Goal: Navigation & Orientation: Find specific page/section

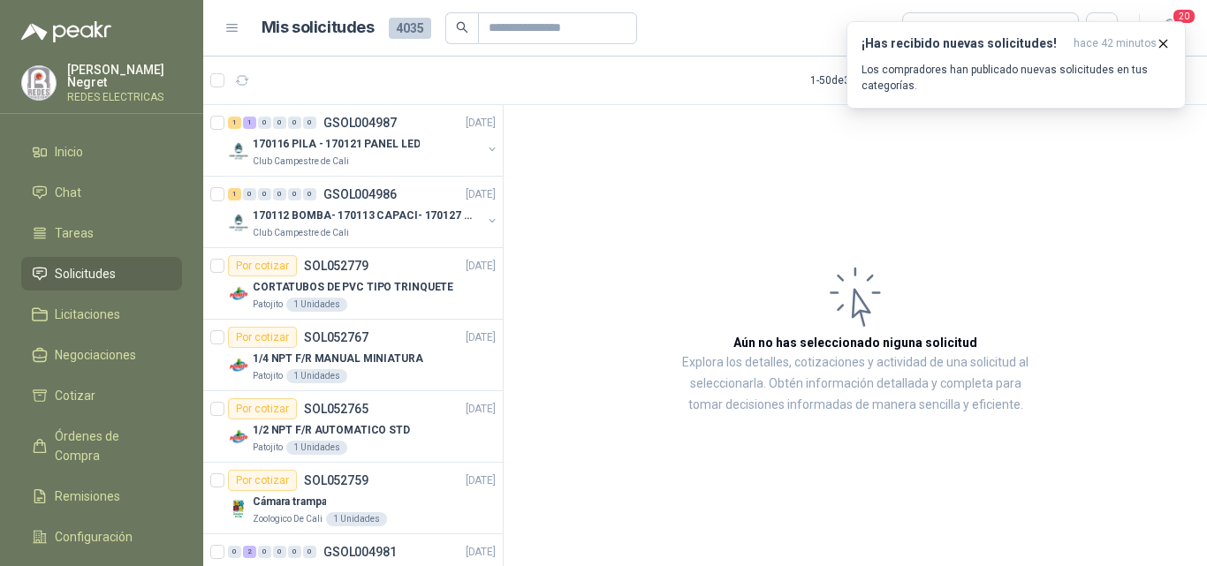
drag, startPoint x: 248, startPoint y: 74, endPoint x: 248, endPoint y: 10, distance: 64.5
click at [248, 73] on icon "button" at bounding box center [242, 80] width 15 height 15
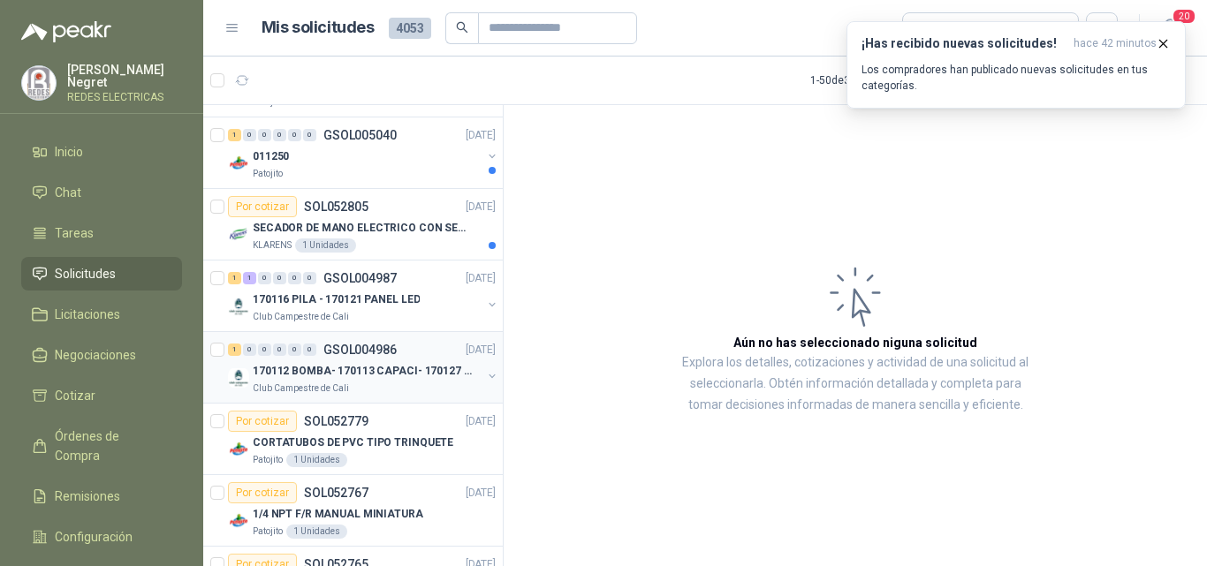
scroll to position [1149, 0]
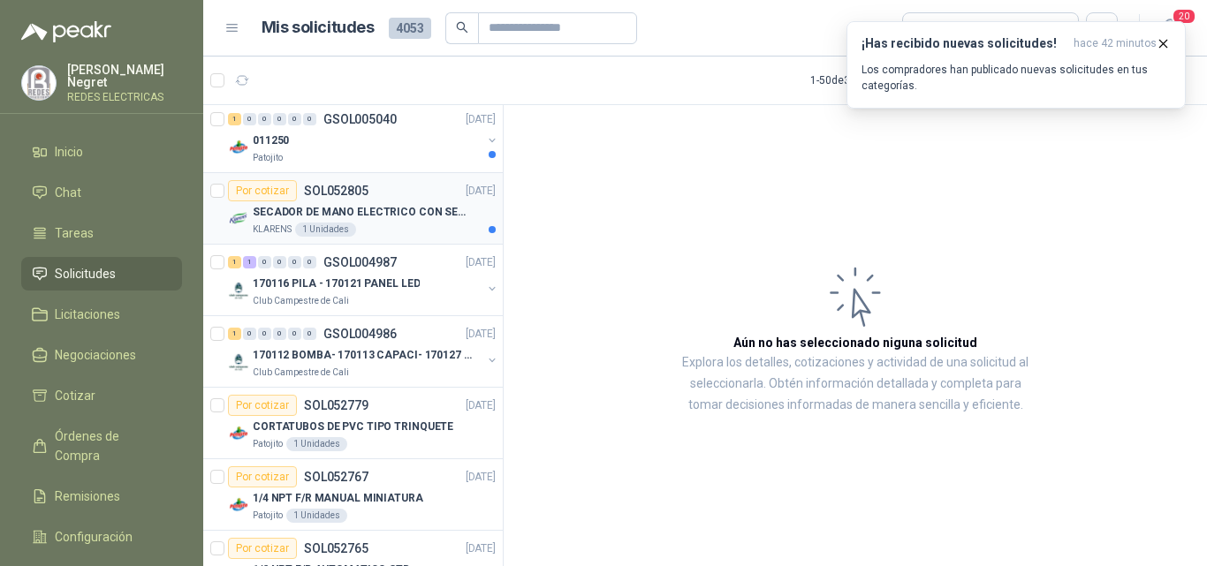
click at [423, 191] on div "Por cotizar SOL052805 [DATE]" at bounding box center [362, 190] width 268 height 21
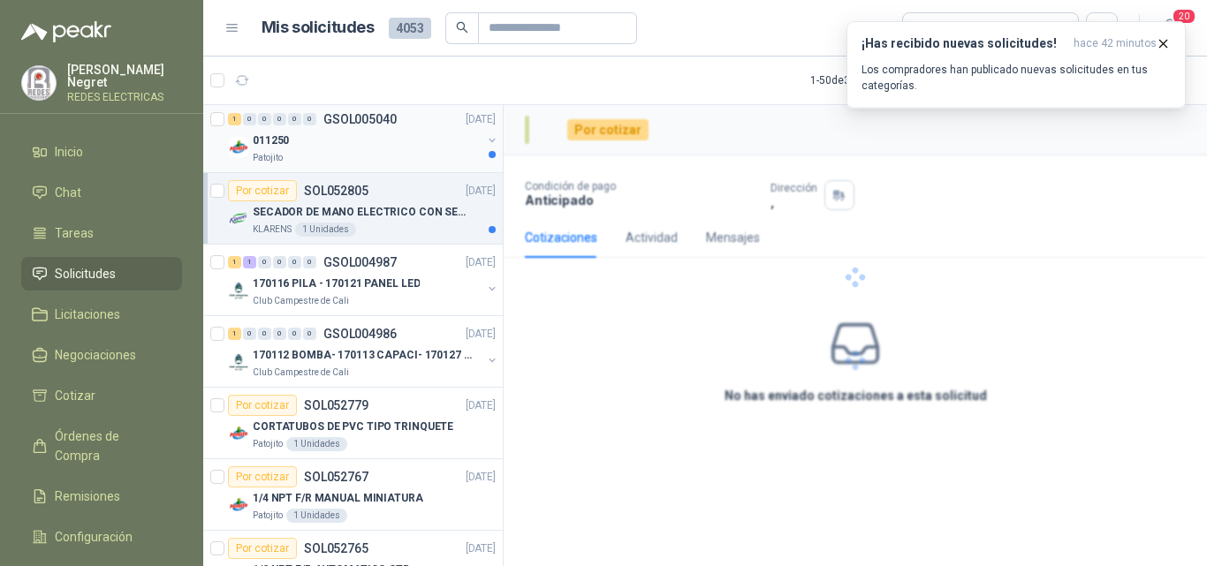
click at [425, 142] on div "011250" at bounding box center [367, 140] width 229 height 21
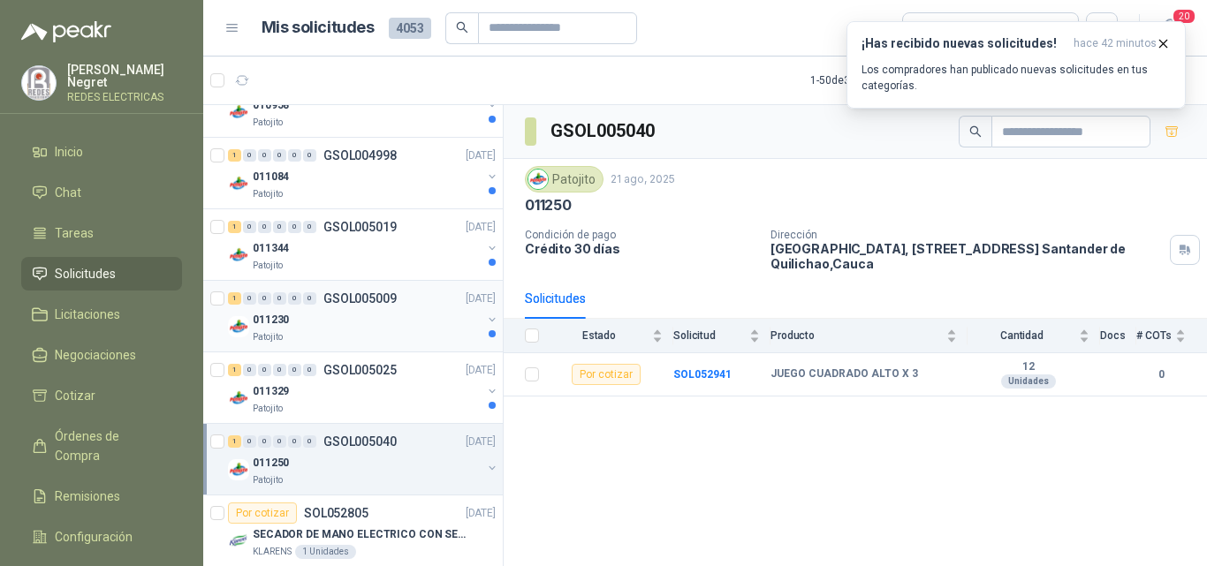
scroll to position [795, 0]
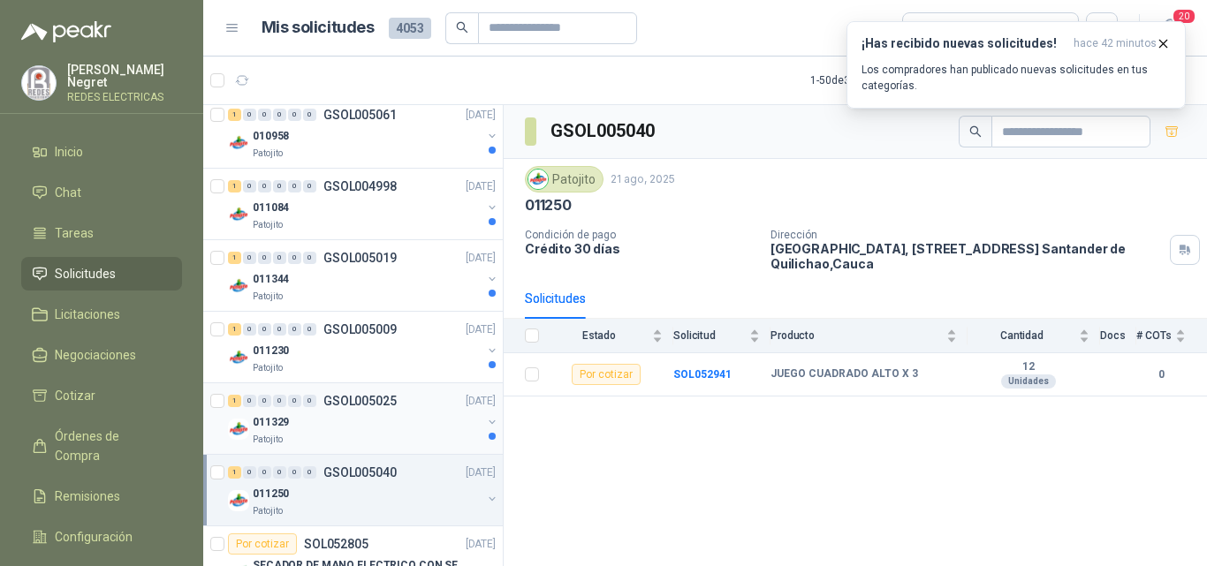
click at [454, 431] on div "011329" at bounding box center [367, 422] width 229 height 21
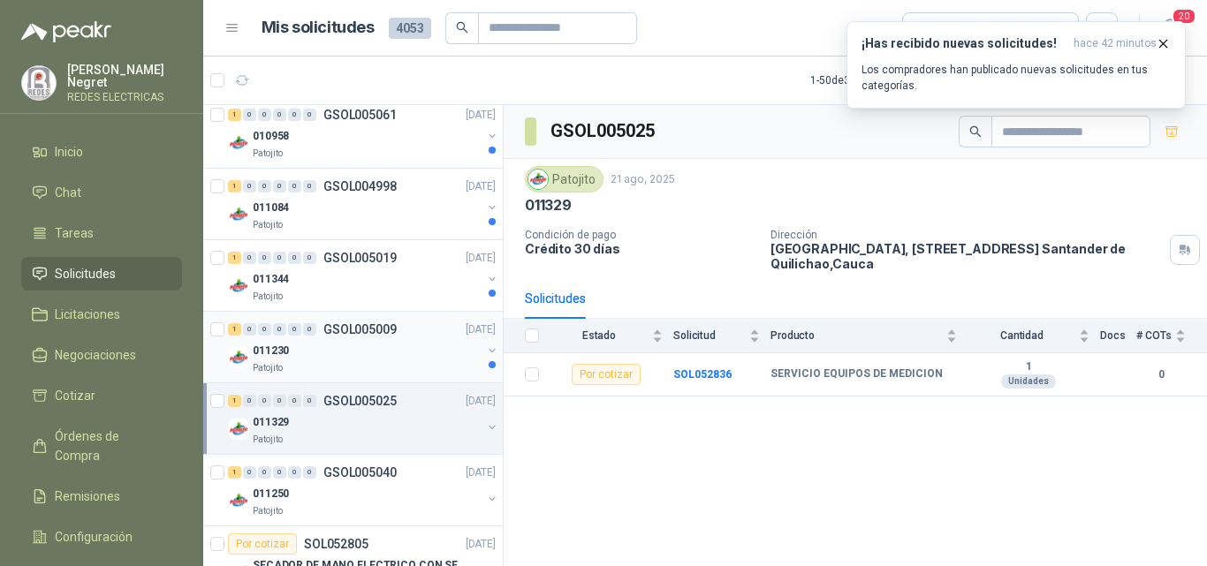
click at [438, 342] on div "011230" at bounding box center [367, 350] width 229 height 21
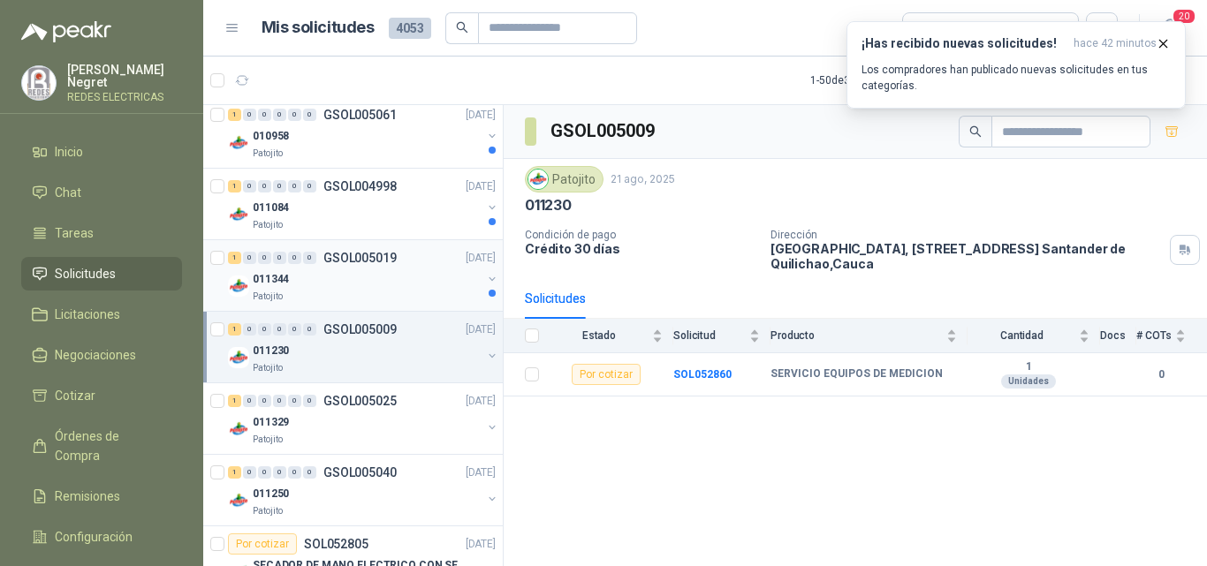
click at [418, 275] on div "011344" at bounding box center [367, 279] width 229 height 21
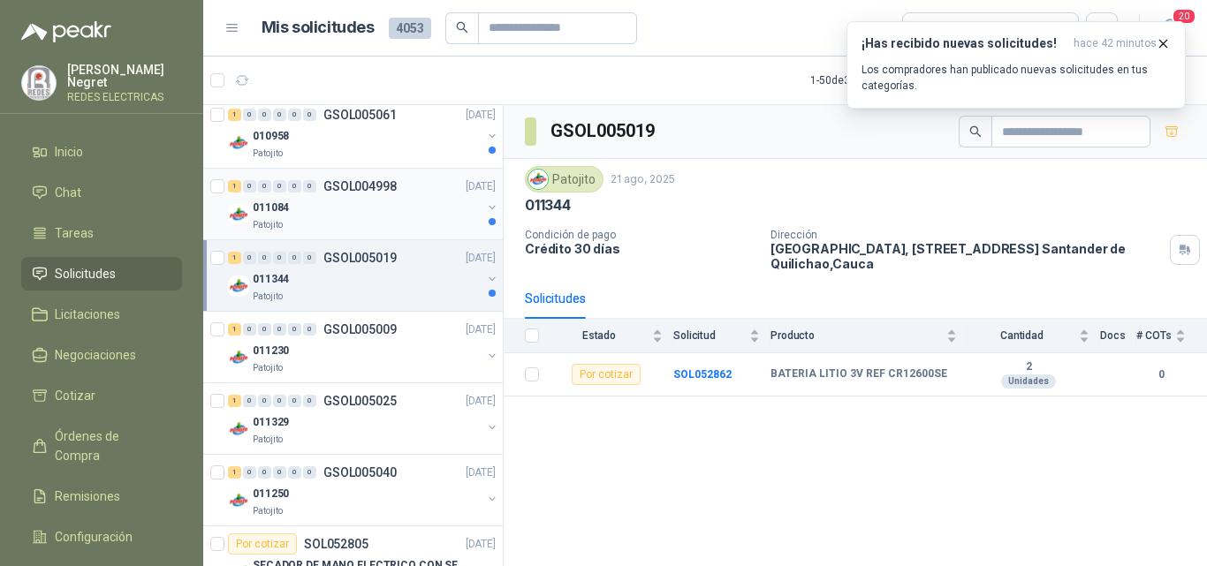
click at [430, 205] on div "011084" at bounding box center [367, 207] width 229 height 21
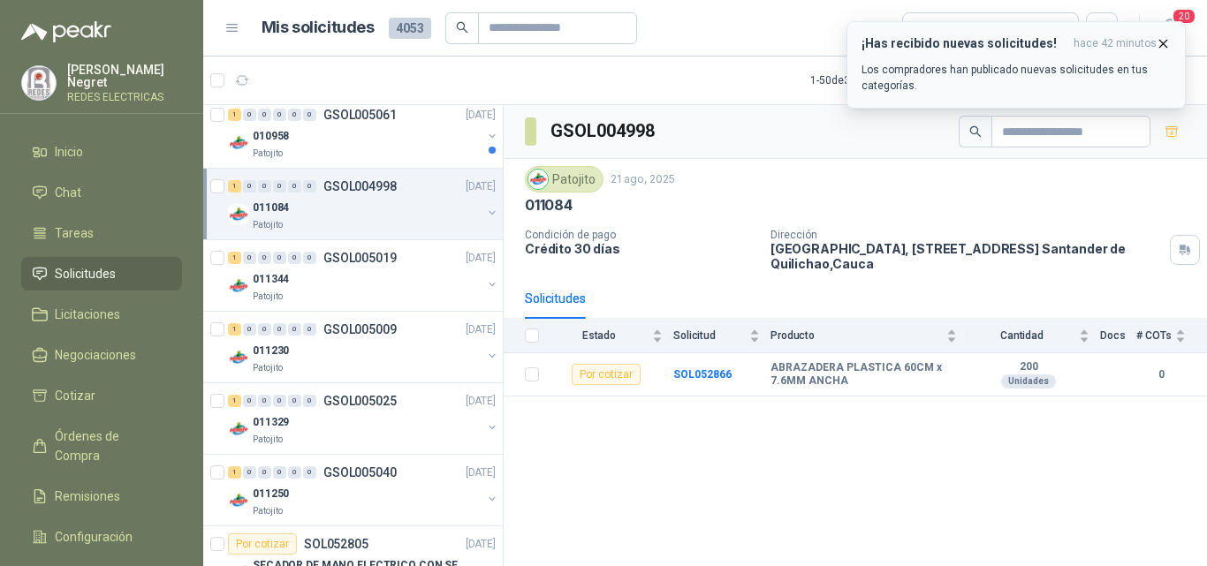
click at [1165, 44] on icon "button" at bounding box center [1163, 43] width 15 height 15
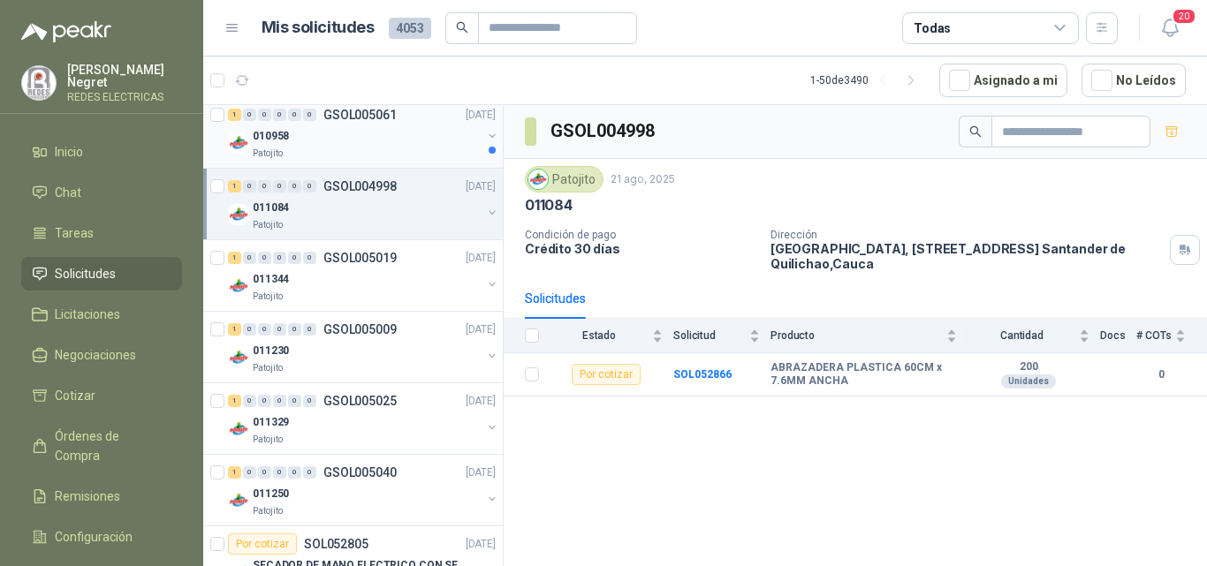
click at [426, 141] on div "010958" at bounding box center [367, 135] width 229 height 21
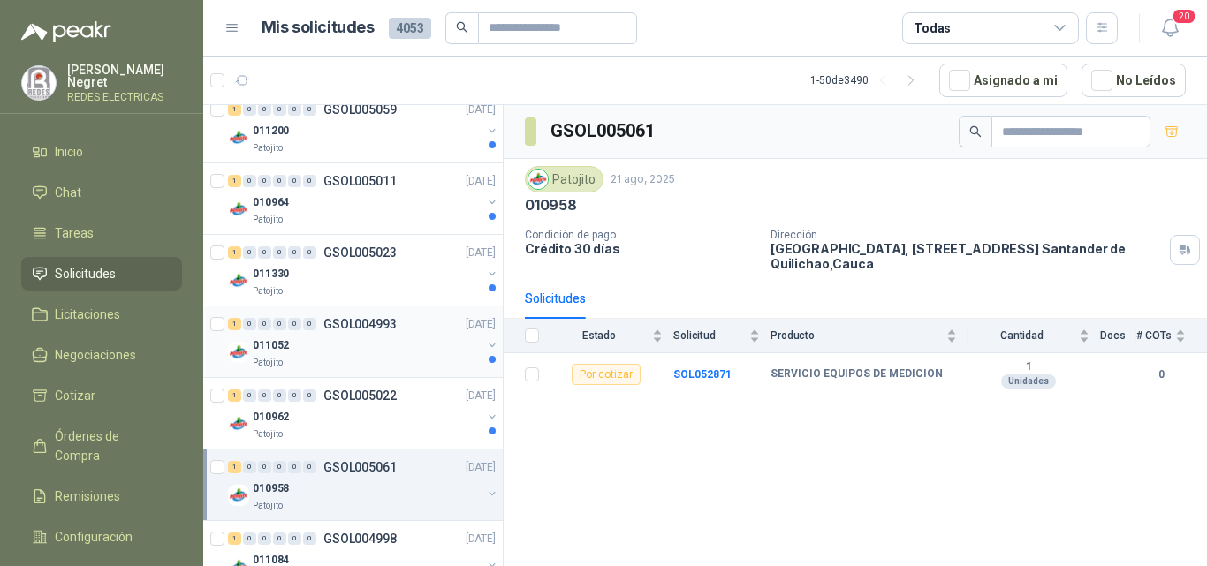
scroll to position [442, 0]
click at [418, 419] on div "010962" at bounding box center [367, 417] width 229 height 21
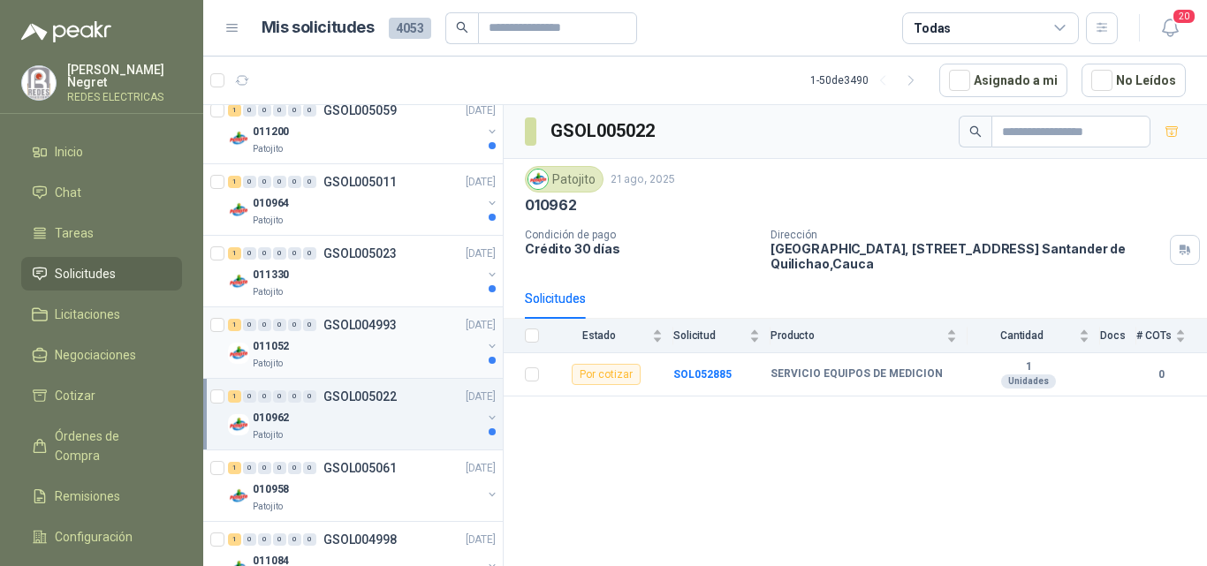
click at [421, 347] on div "011052" at bounding box center [367, 346] width 229 height 21
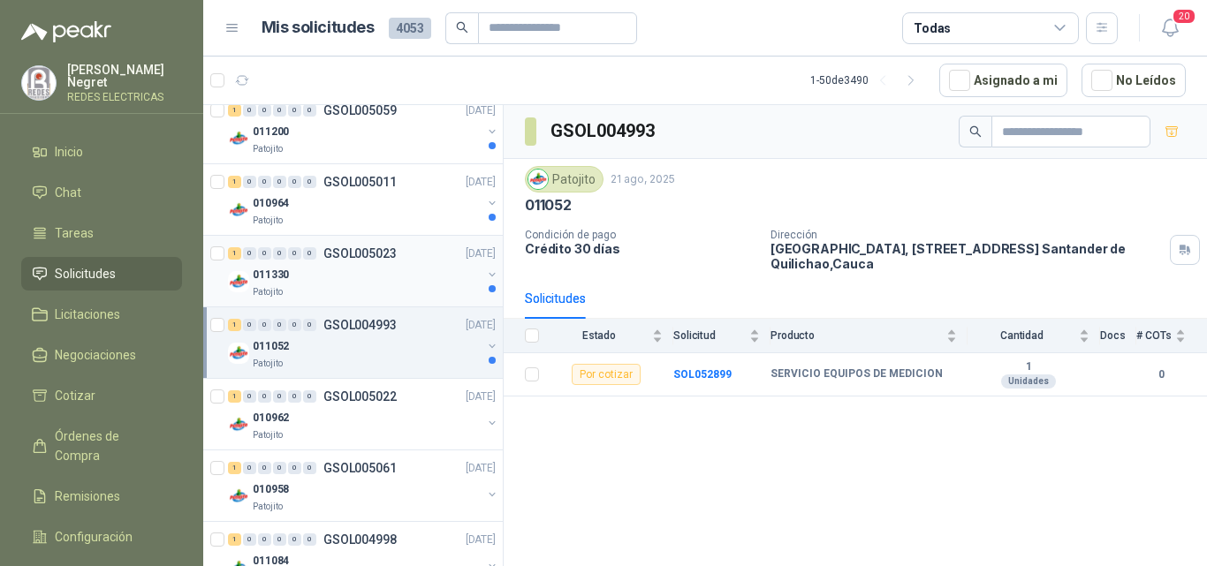
click at [424, 284] on div "011330" at bounding box center [367, 274] width 229 height 21
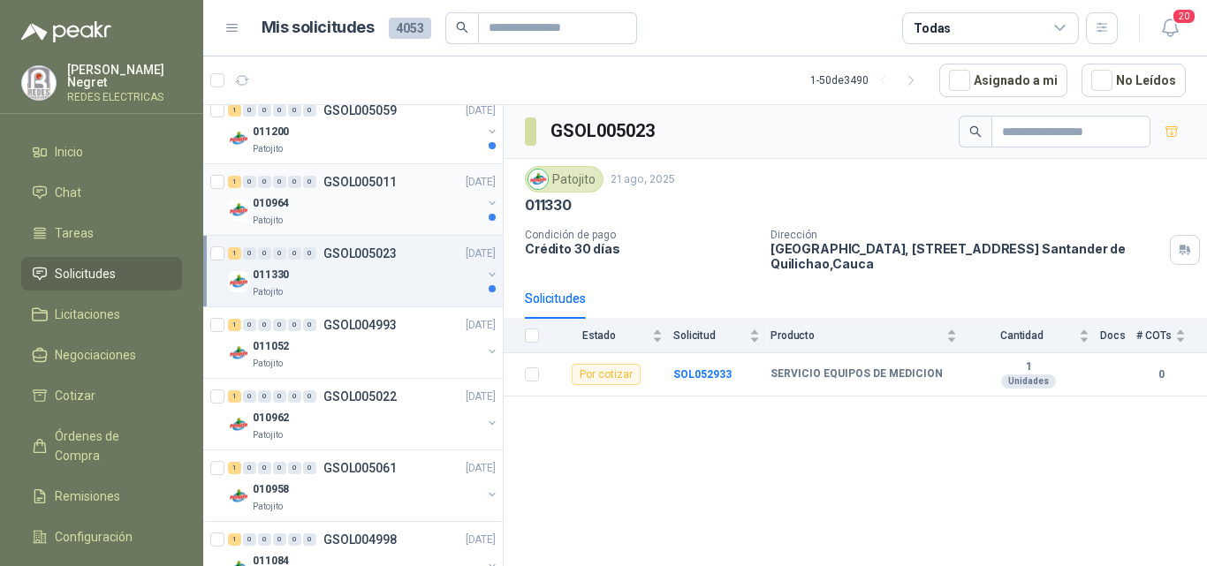
click at [428, 197] on div "010964" at bounding box center [367, 203] width 229 height 21
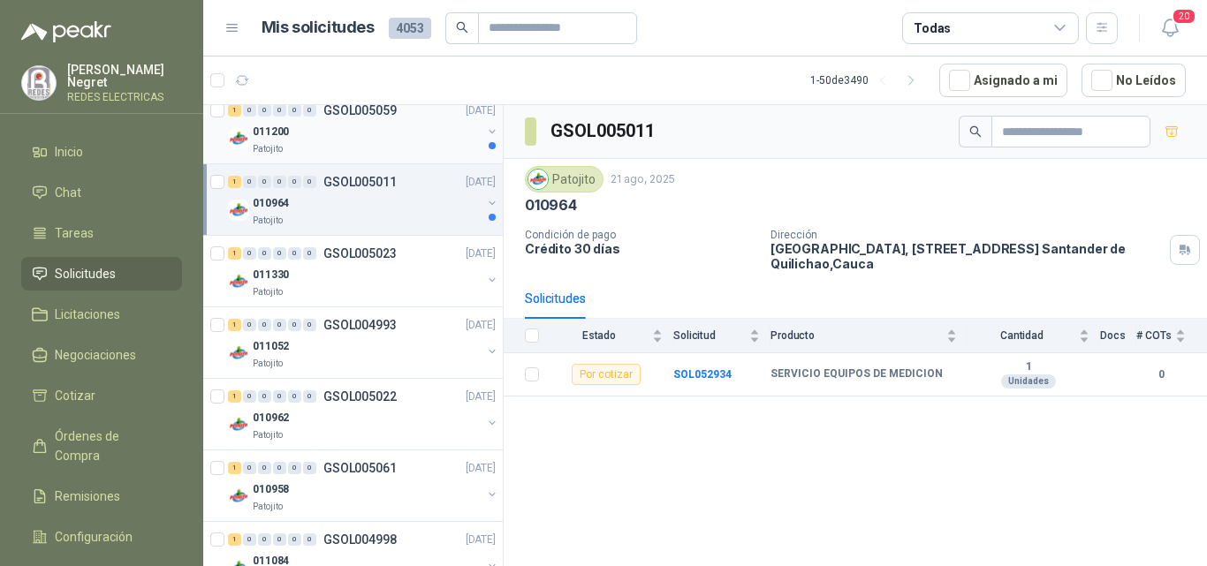
click at [427, 146] on div "Patojito" at bounding box center [367, 149] width 229 height 14
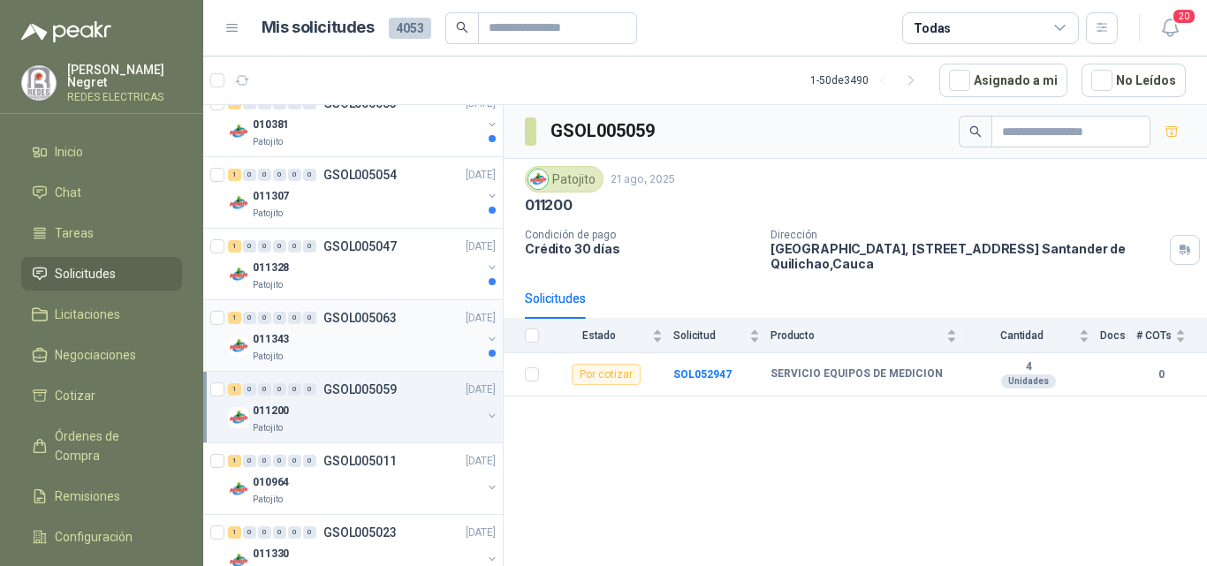
scroll to position [353, 0]
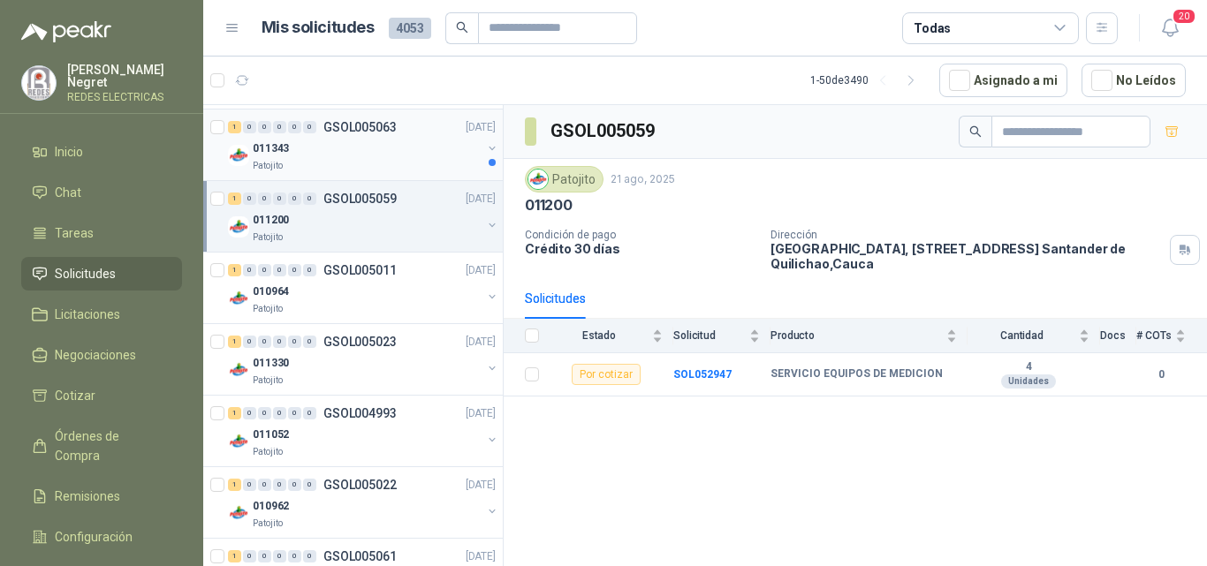
click at [410, 161] on div "Patojito" at bounding box center [367, 166] width 229 height 14
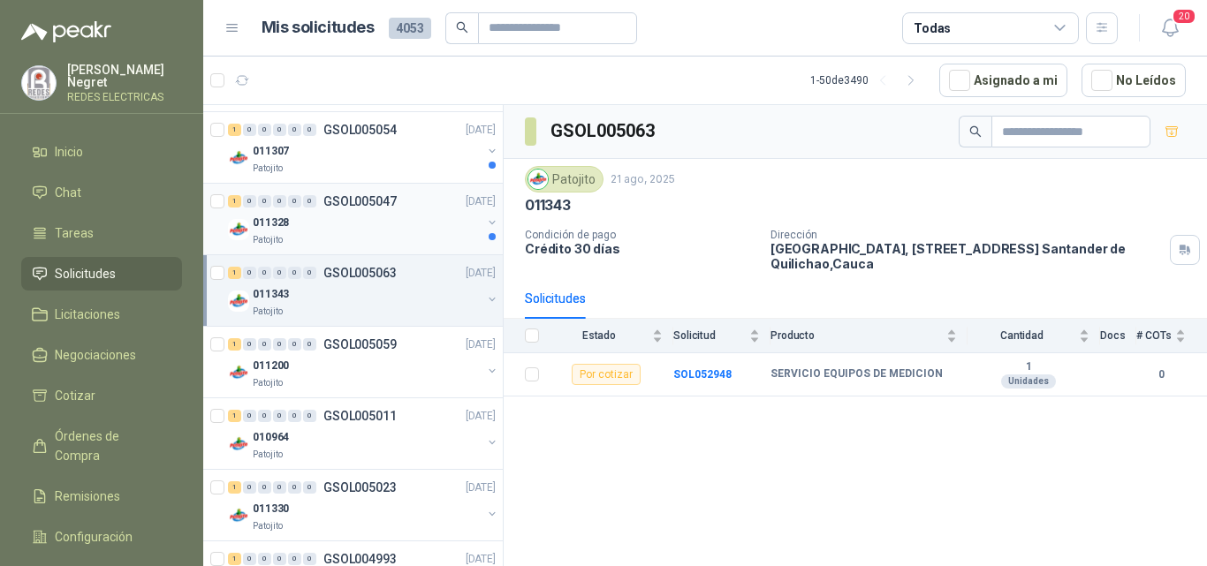
scroll to position [177, 0]
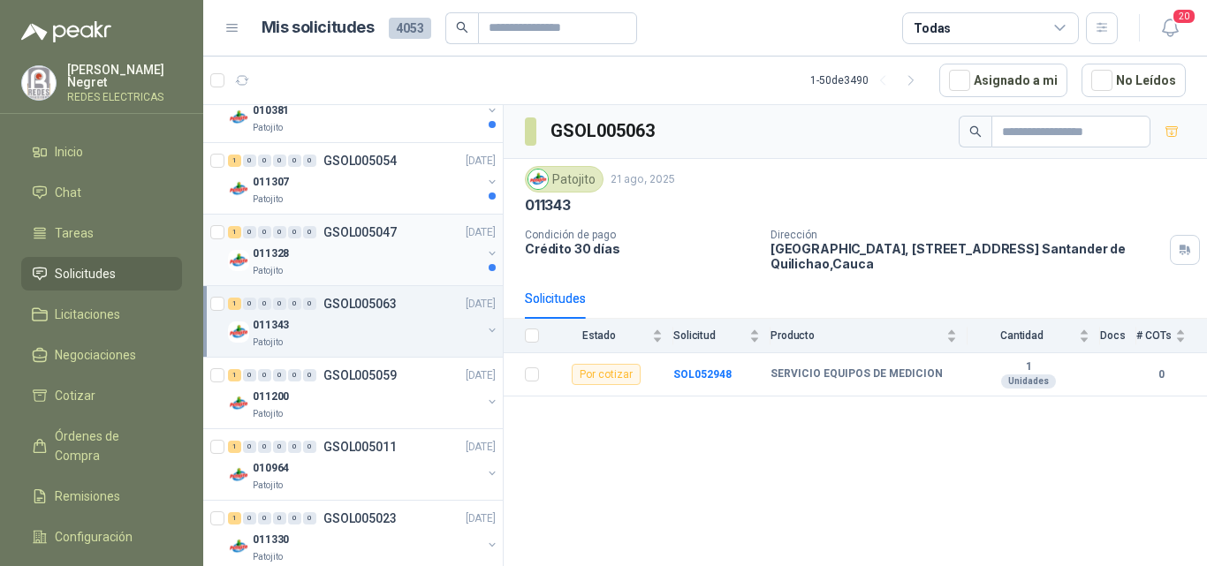
click at [421, 259] on div "011328" at bounding box center [367, 253] width 229 height 21
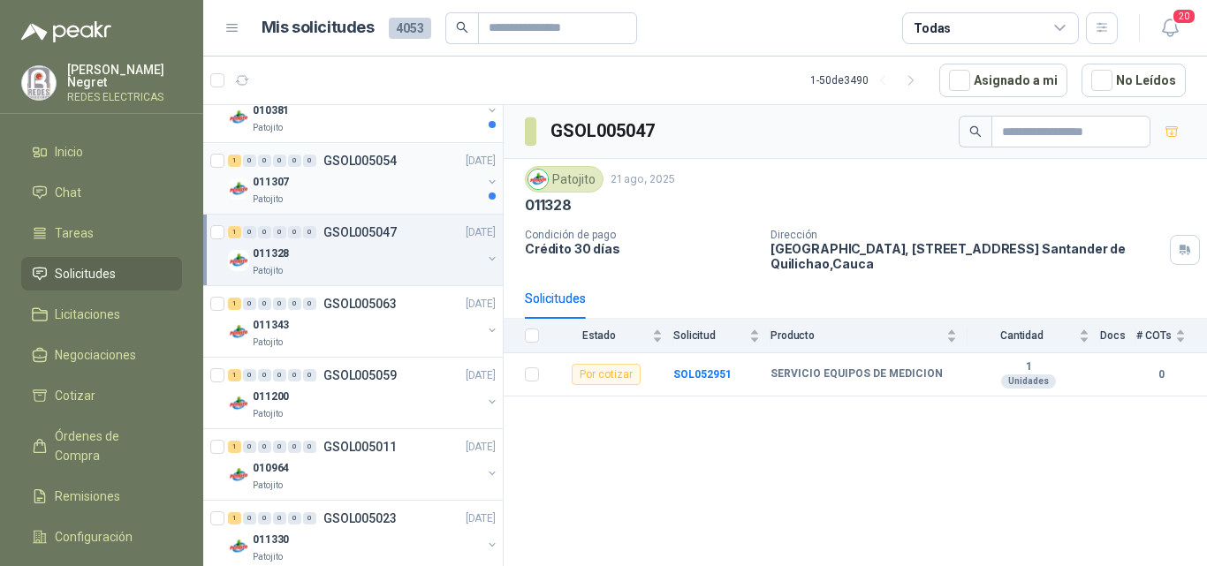
click at [421, 192] on div "011307" at bounding box center [367, 181] width 229 height 21
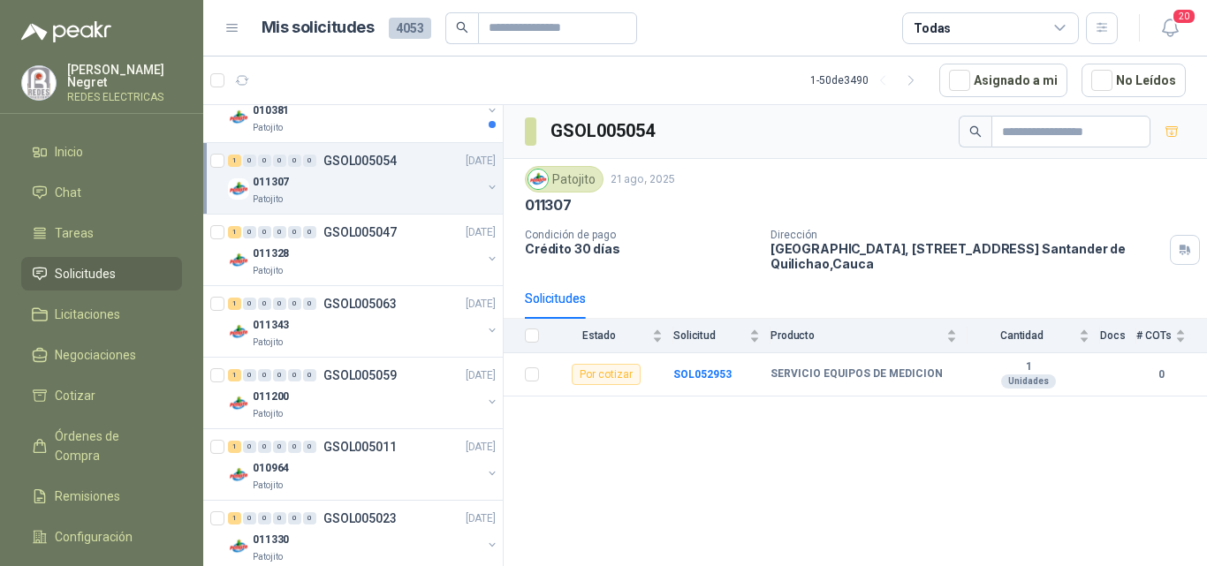
click at [391, 102] on article "1 - 50 de 3490 Asignado a mi No Leídos" at bounding box center [705, 81] width 1004 height 48
click at [391, 114] on div "010381" at bounding box center [367, 110] width 229 height 21
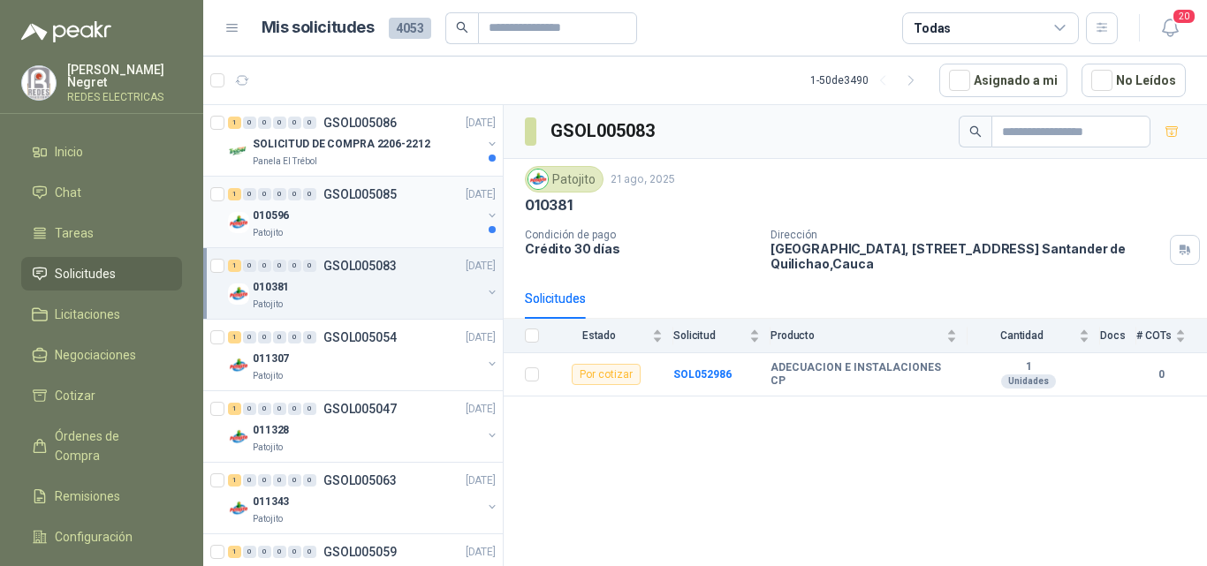
click at [413, 222] on div "010596" at bounding box center [367, 215] width 229 height 21
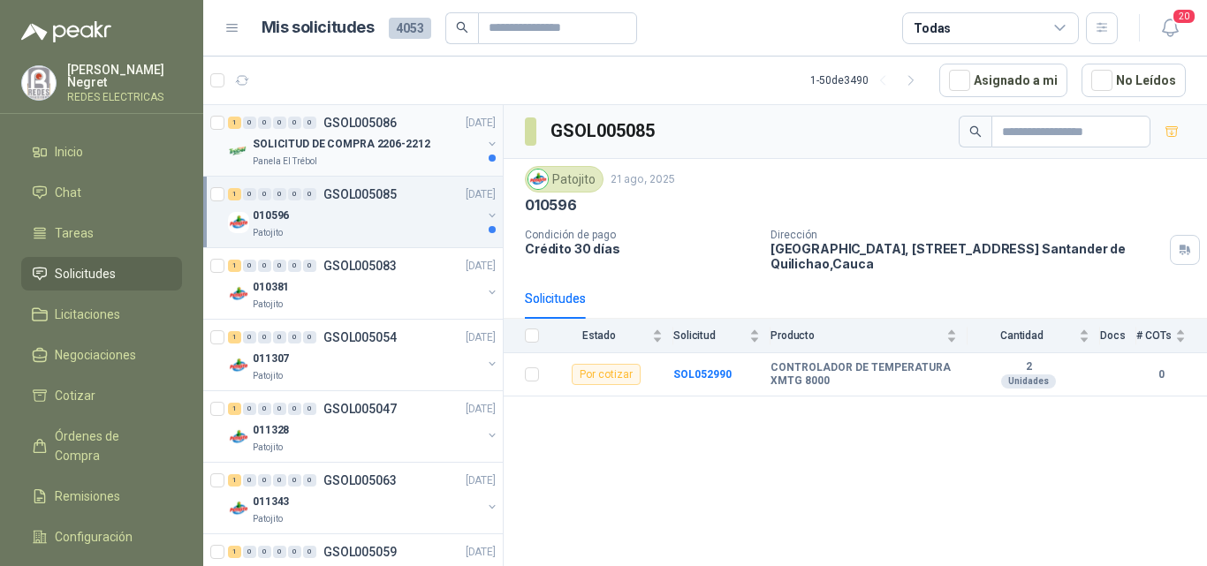
click at [438, 143] on div "SOLICITUD DE COMPRA 2206-2212" at bounding box center [367, 143] width 229 height 21
